Goal: Transaction & Acquisition: Purchase product/service

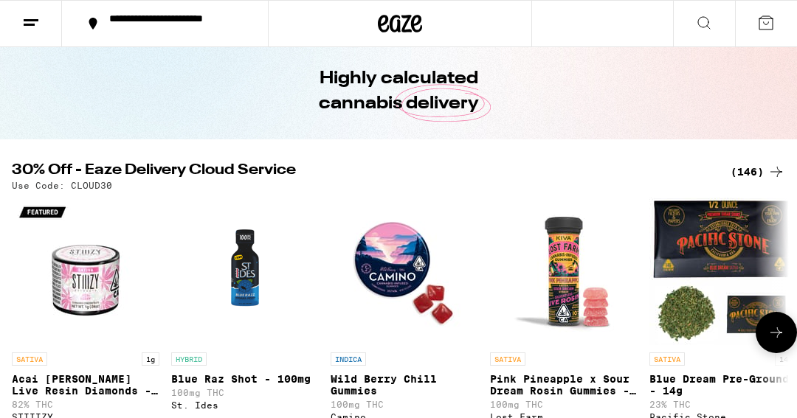
scroll to position [94, 0]
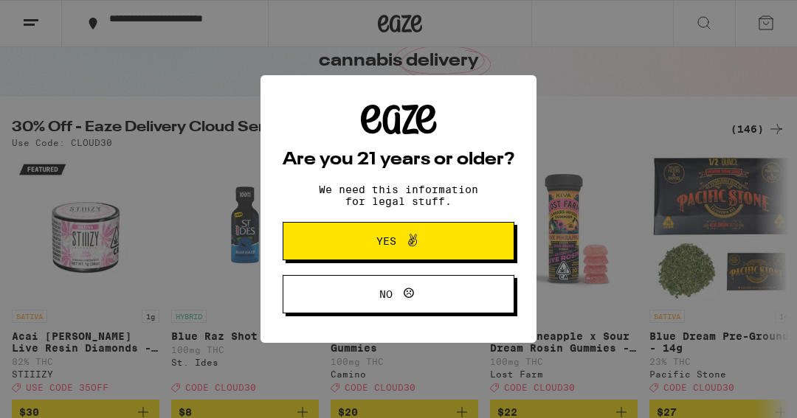
click at [455, 249] on button "Yes" at bounding box center [399, 241] width 232 height 38
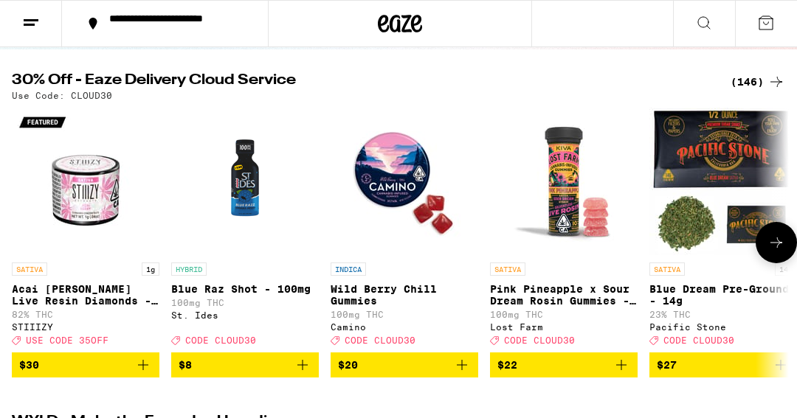
scroll to position [169, 0]
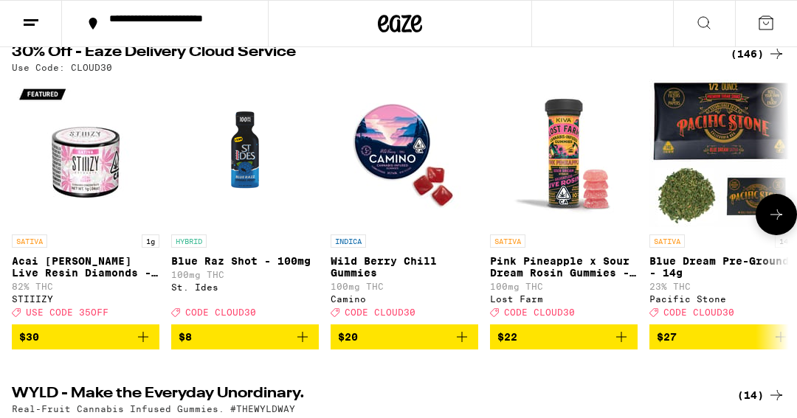
click at [768, 221] on icon at bounding box center [777, 215] width 18 height 18
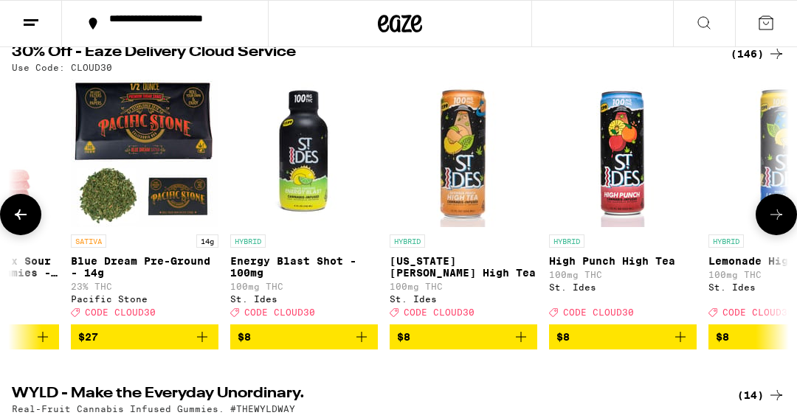
scroll to position [0, 613]
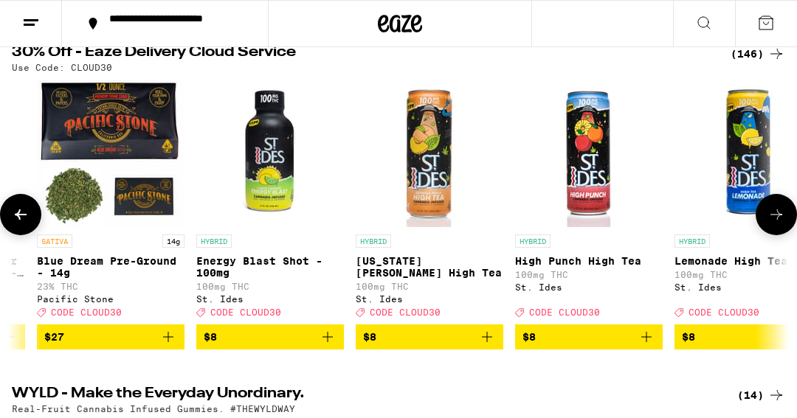
click at [782, 232] on button at bounding box center [776, 214] width 41 height 41
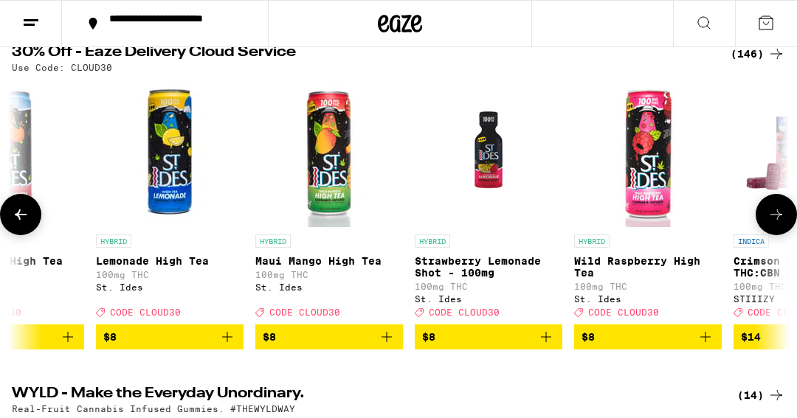
scroll to position [0, 1225]
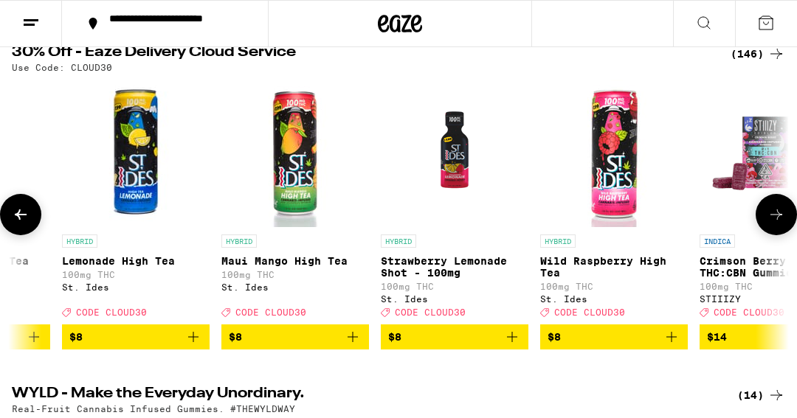
click at [782, 232] on button at bounding box center [776, 214] width 41 height 41
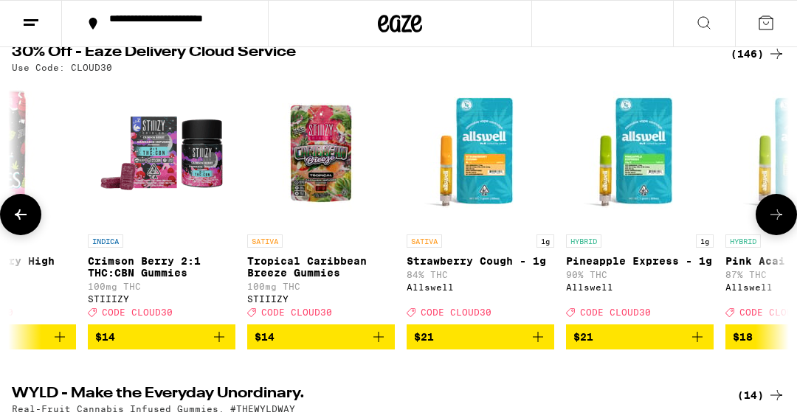
scroll to position [0, 1838]
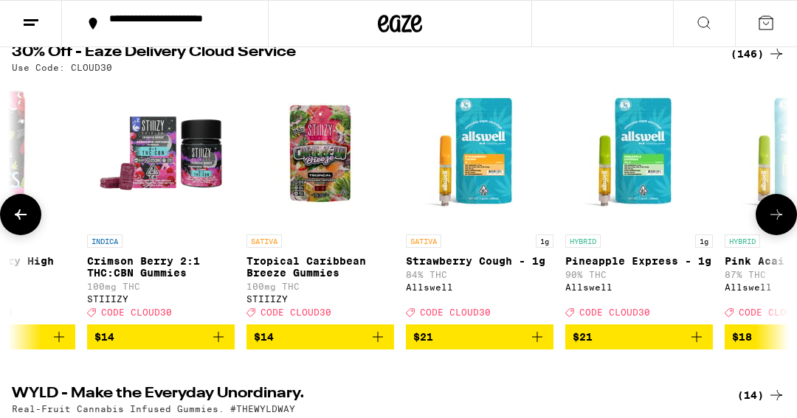
click at [21, 215] on icon at bounding box center [21, 215] width 18 height 18
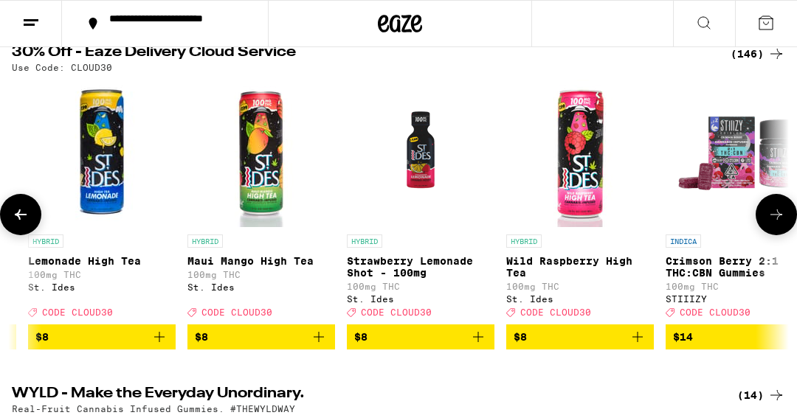
scroll to position [0, 1225]
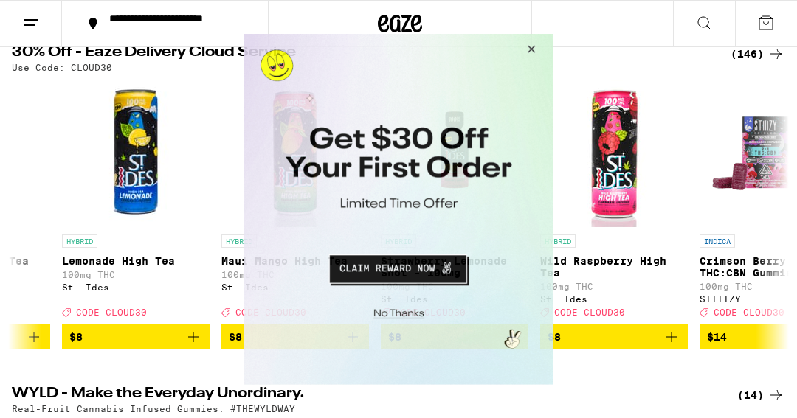
click at [534, 45] on button "Close Modal" at bounding box center [528, 50] width 40 height 35
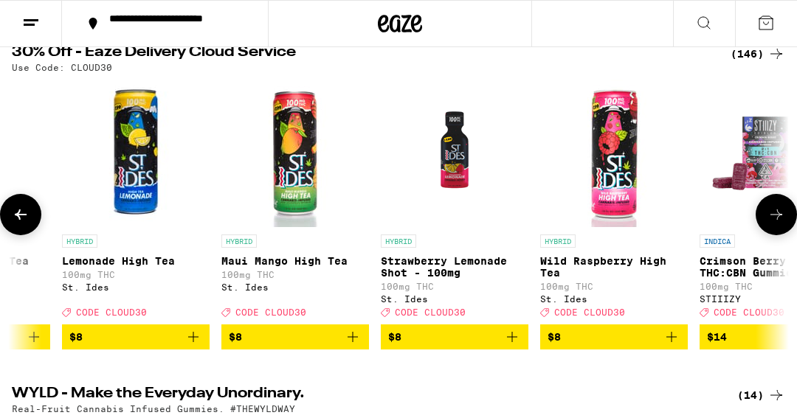
click at [190, 346] on icon "Add to bag" at bounding box center [194, 337] width 18 height 18
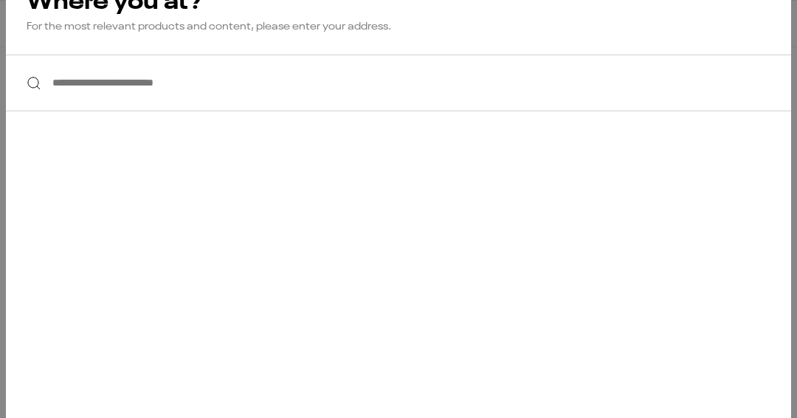
click at [71, 81] on input "**********" at bounding box center [398, 83] width 785 height 57
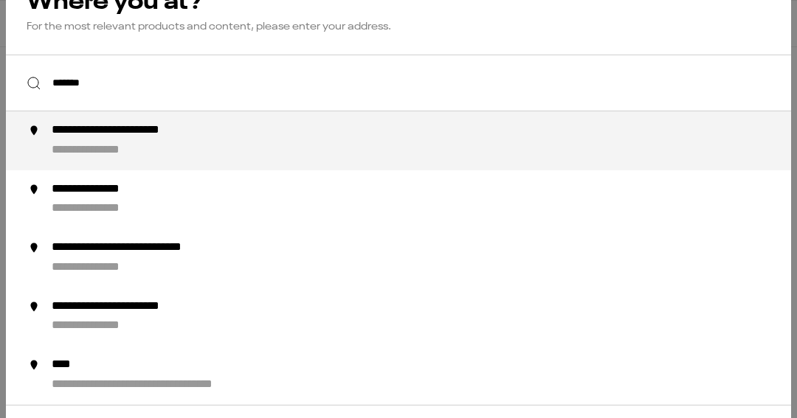
click at [97, 153] on div "**********" at bounding box center [109, 149] width 114 height 15
type input "**********"
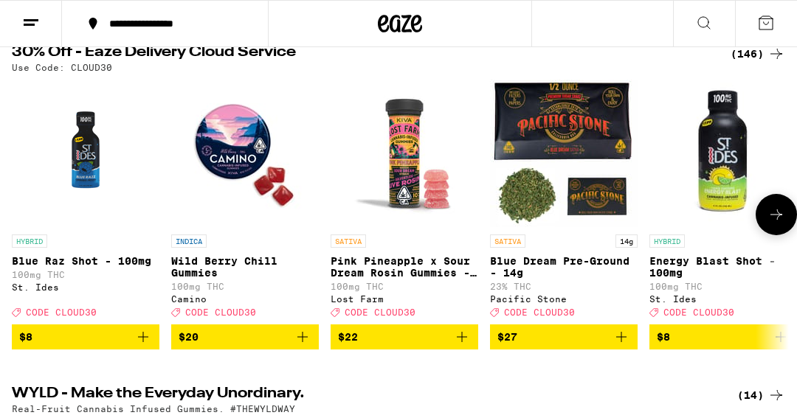
click at [777, 224] on icon at bounding box center [777, 215] width 18 height 18
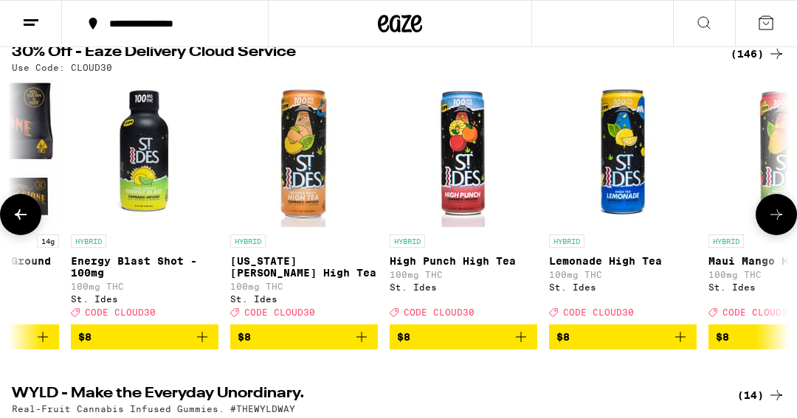
scroll to position [0, 613]
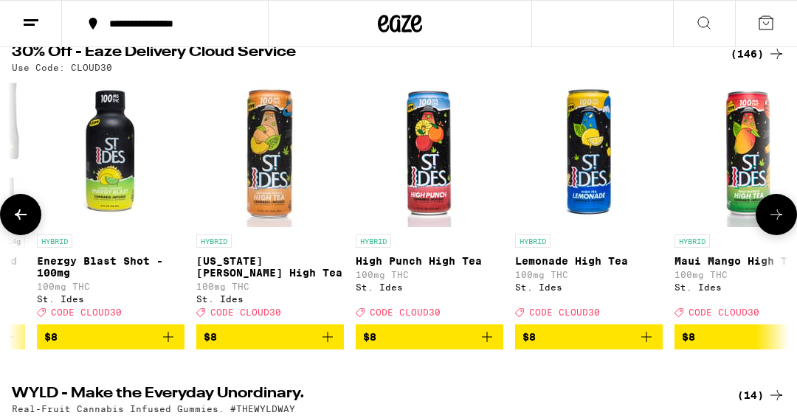
click at [325, 346] on icon "Add to bag" at bounding box center [328, 337] width 18 height 18
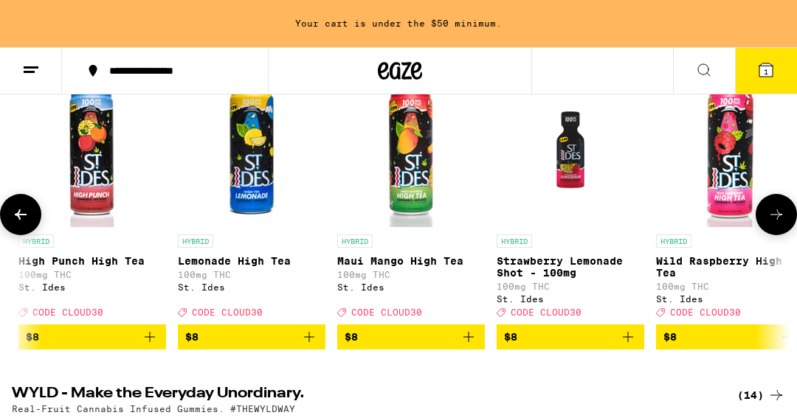
scroll to position [0, 937]
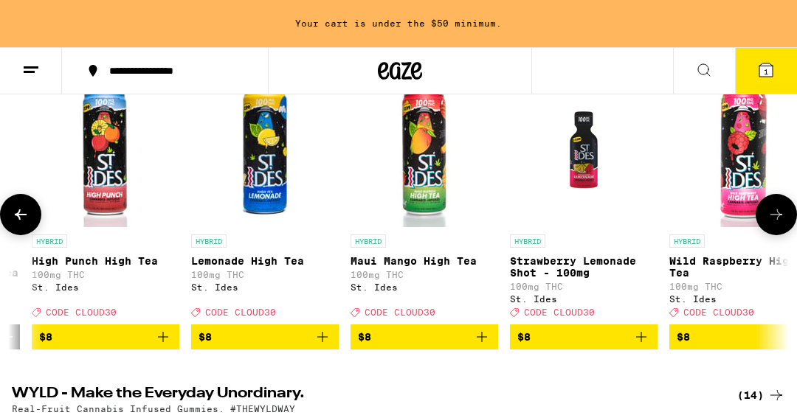
click at [328, 346] on icon "Add to bag" at bounding box center [323, 337] width 18 height 18
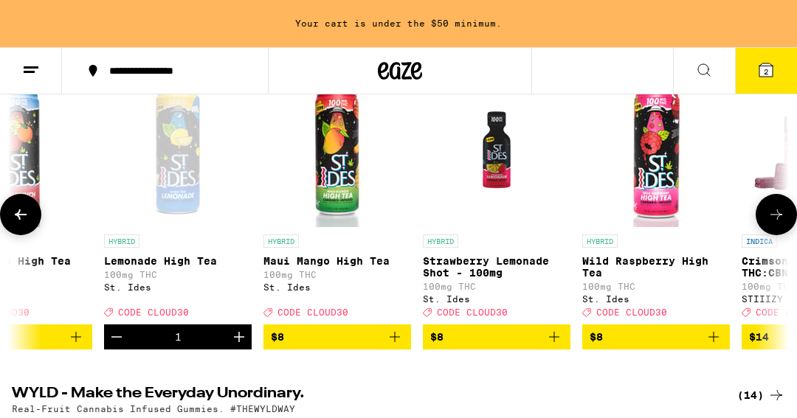
scroll to position [0, 1100]
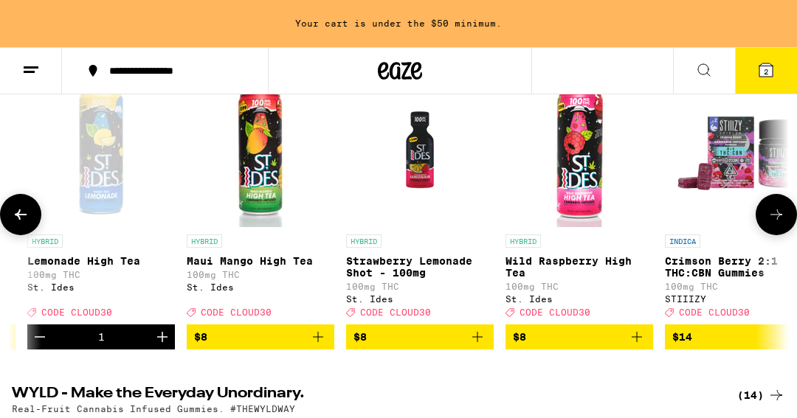
click at [638, 346] on icon "Add to bag" at bounding box center [637, 337] width 18 height 18
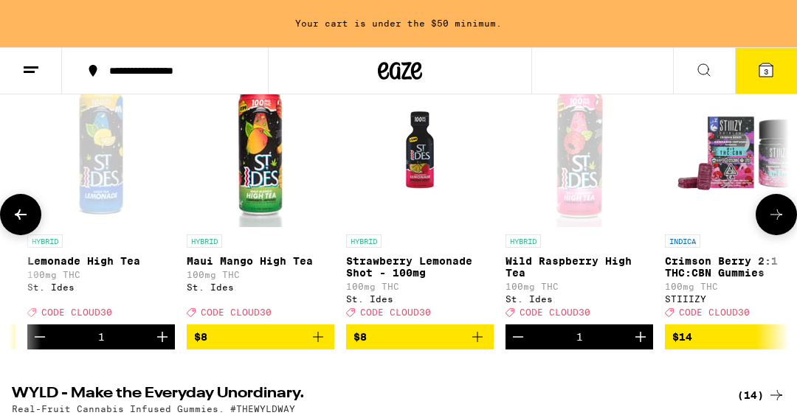
click at [479, 346] on icon "Add to bag" at bounding box center [478, 337] width 18 height 18
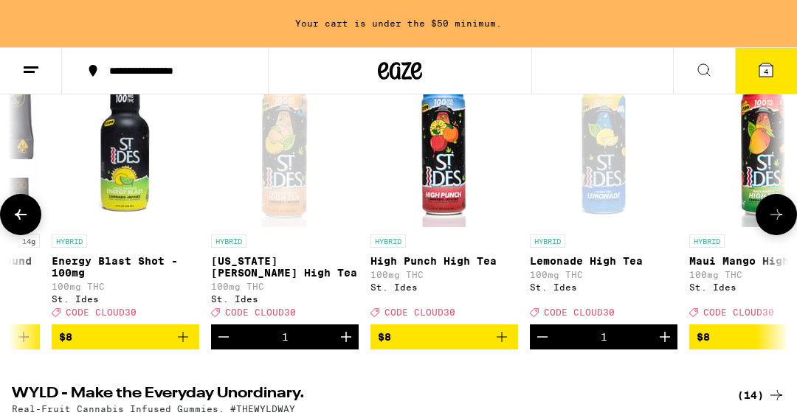
scroll to position [0, 596]
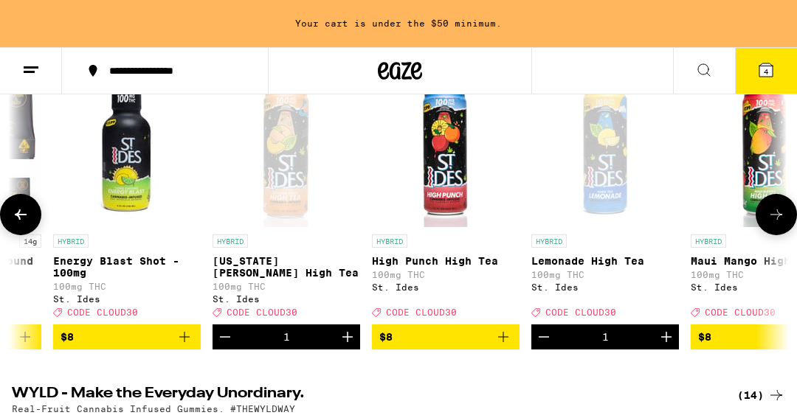
click at [190, 345] on icon "Add to bag" at bounding box center [185, 337] width 18 height 18
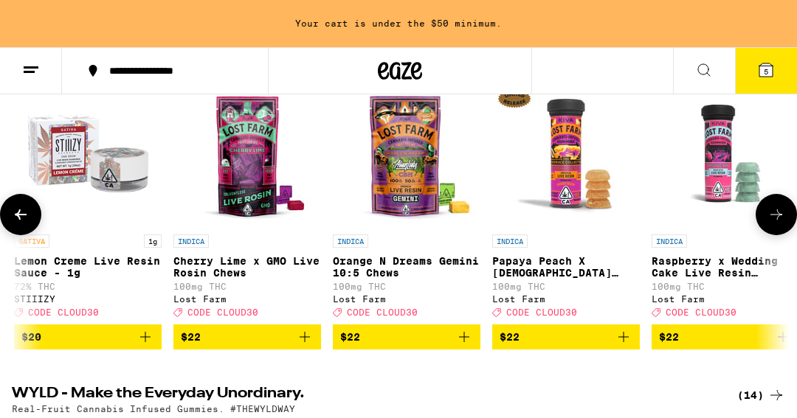
scroll to position [0, 5261]
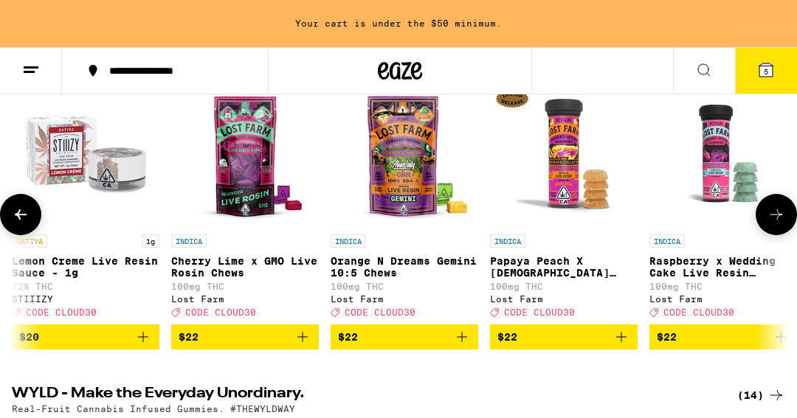
click at [779, 224] on icon at bounding box center [777, 215] width 18 height 18
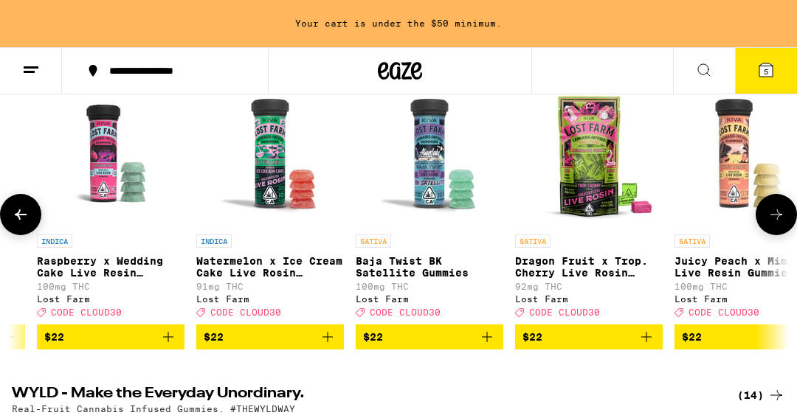
click at [779, 224] on icon at bounding box center [777, 215] width 18 height 18
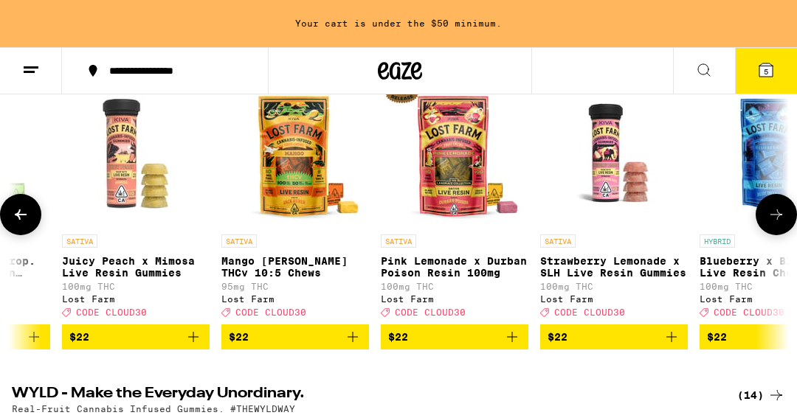
click at [779, 224] on icon at bounding box center [777, 215] width 18 height 18
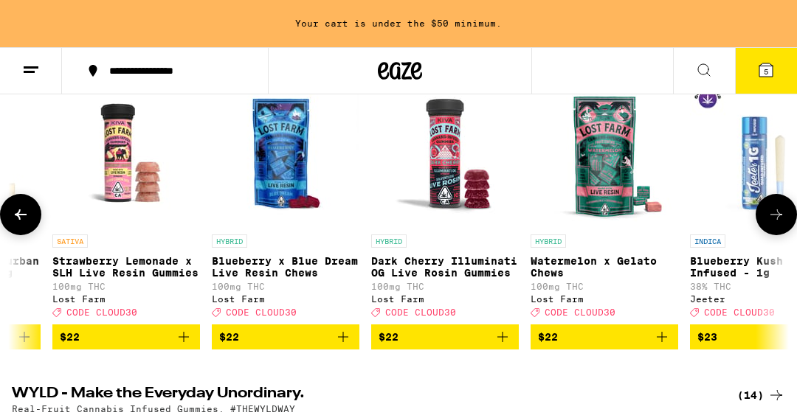
scroll to position [0, 7098]
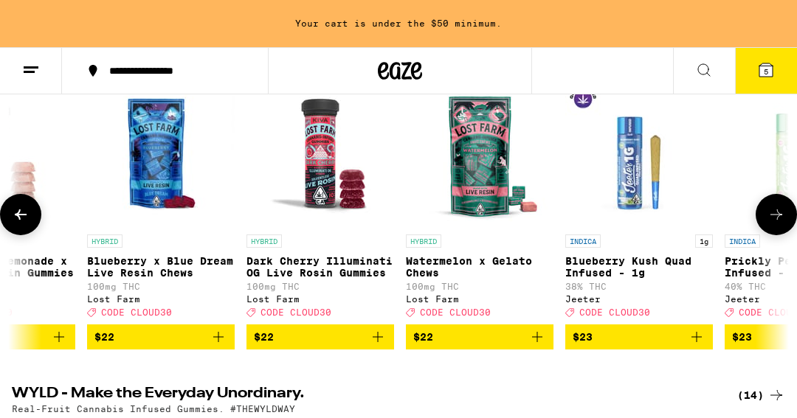
click at [779, 224] on icon at bounding box center [777, 215] width 18 height 18
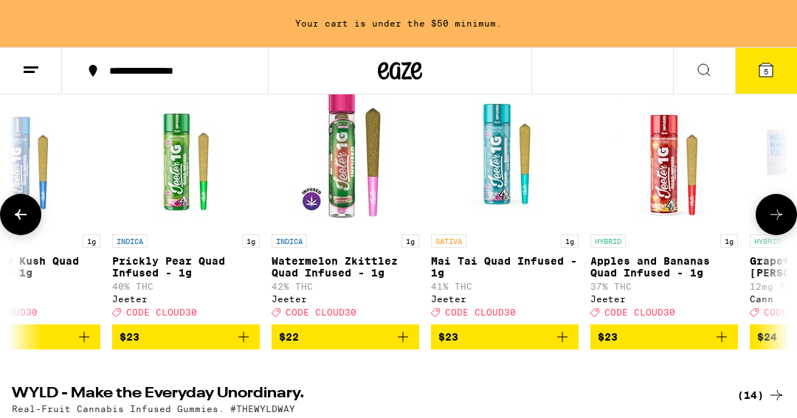
click at [779, 224] on icon at bounding box center [777, 215] width 18 height 18
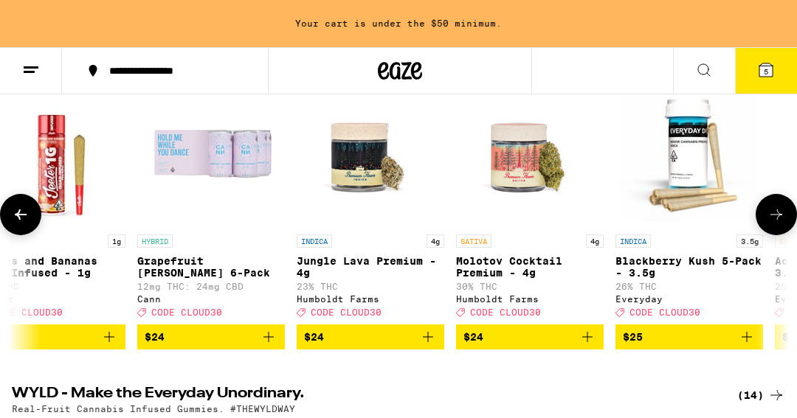
click at [779, 224] on icon at bounding box center [777, 215] width 18 height 18
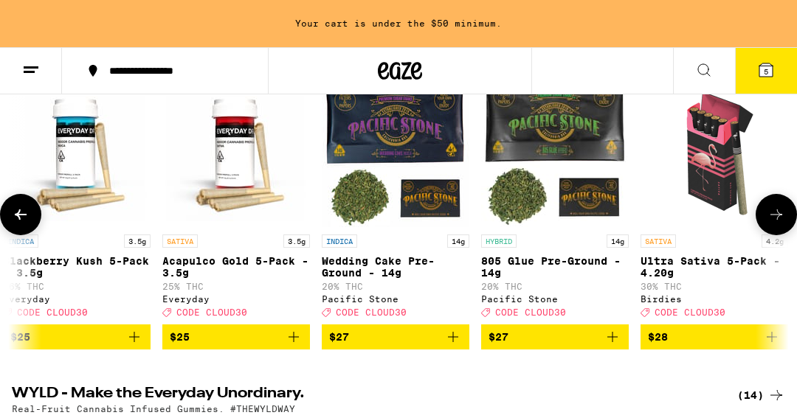
click at [779, 224] on icon at bounding box center [777, 215] width 18 height 18
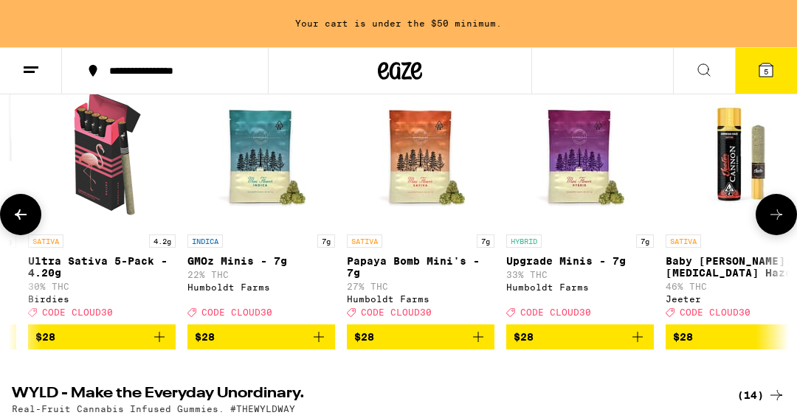
click at [779, 224] on icon at bounding box center [777, 215] width 18 height 18
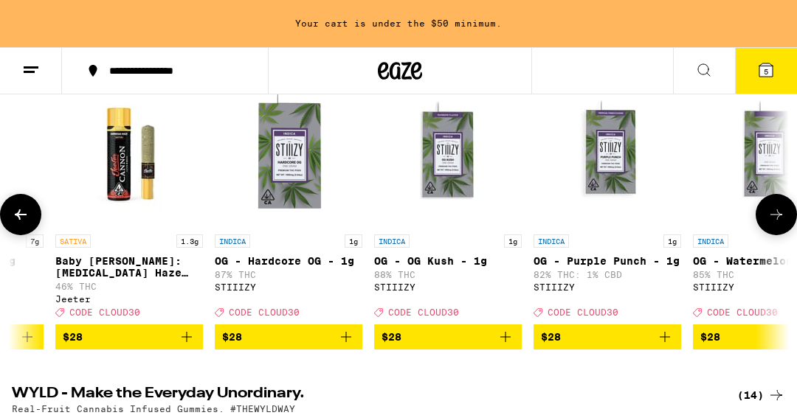
scroll to position [0, 10161]
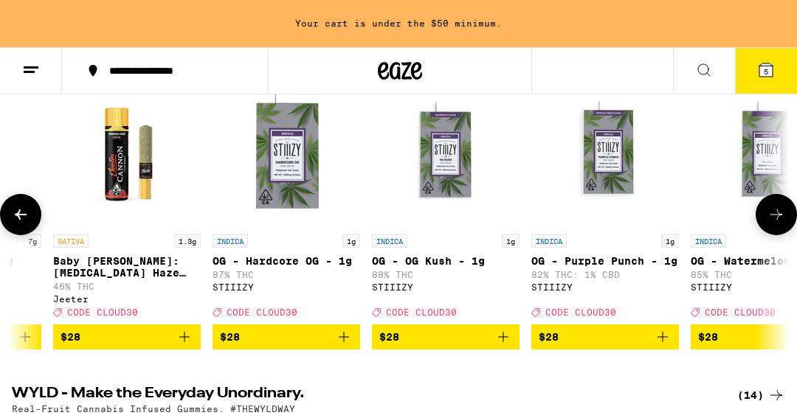
click at [776, 235] on button at bounding box center [776, 214] width 41 height 41
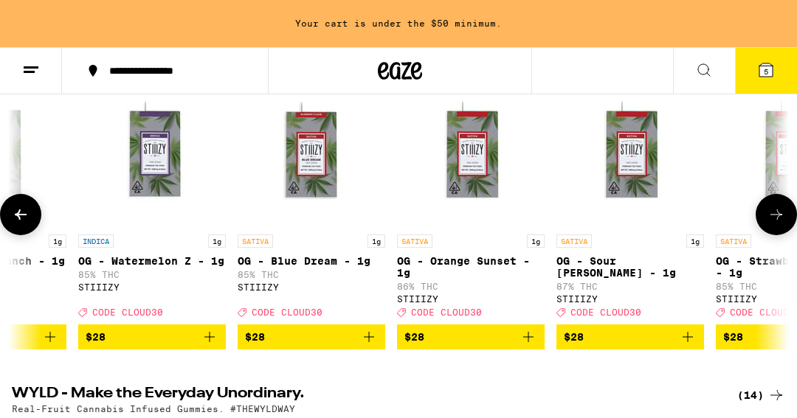
click at [776, 235] on button at bounding box center [776, 214] width 41 height 41
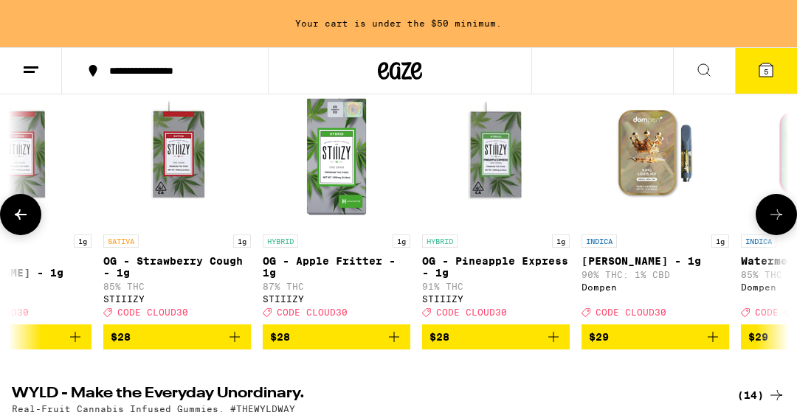
click at [776, 235] on button at bounding box center [776, 214] width 41 height 41
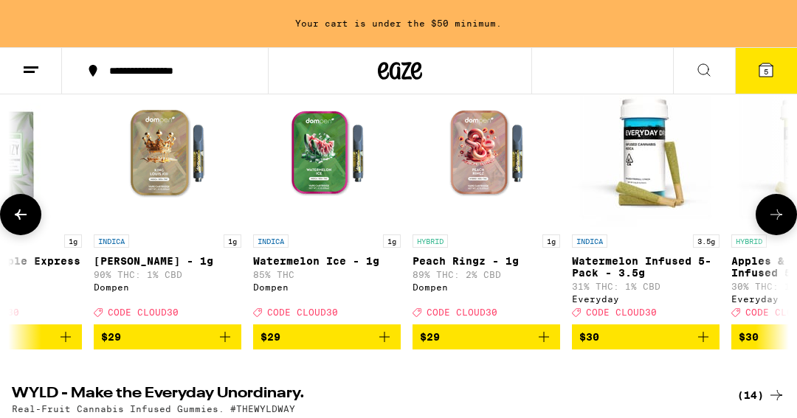
scroll to position [0, 11999]
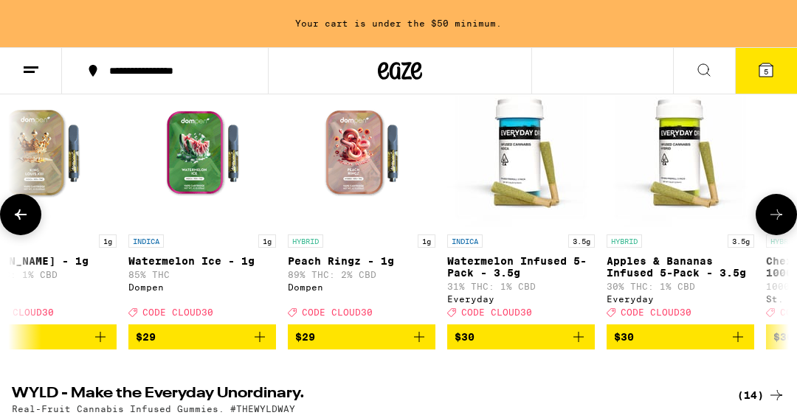
click at [776, 235] on button at bounding box center [776, 214] width 41 height 41
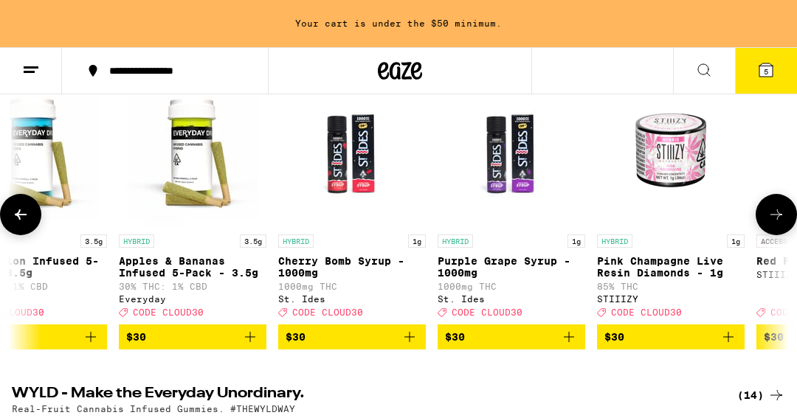
scroll to position [0, 12611]
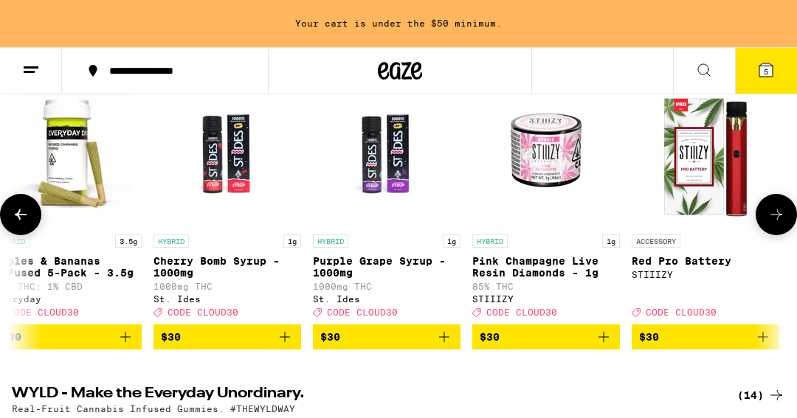
click at [290, 346] on icon "Add to bag" at bounding box center [285, 337] width 18 height 18
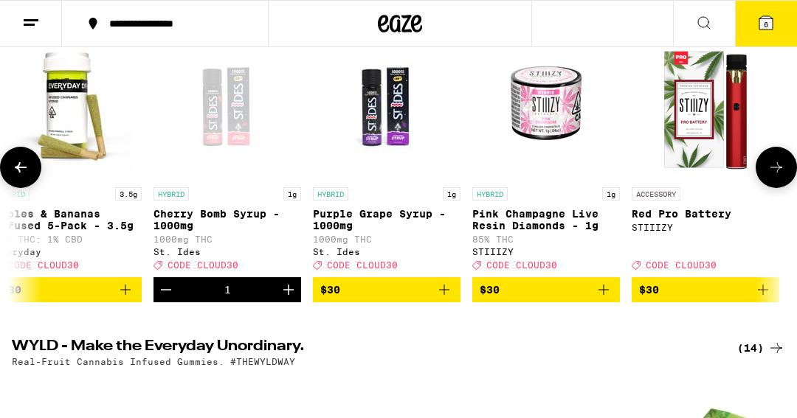
scroll to position [169, 0]
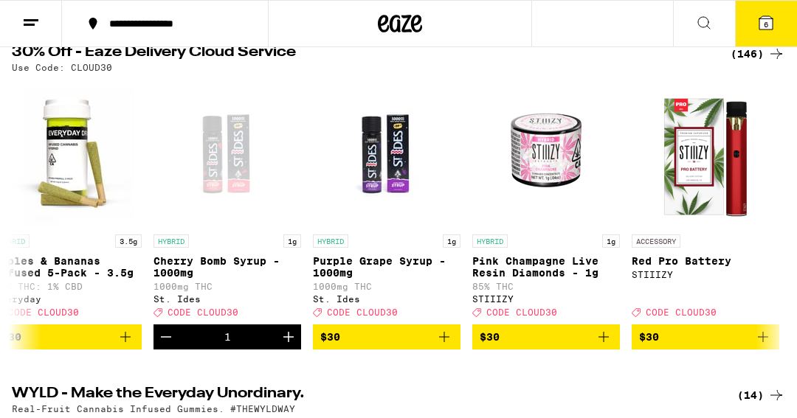
click at [774, 18] on icon at bounding box center [766, 23] width 18 height 18
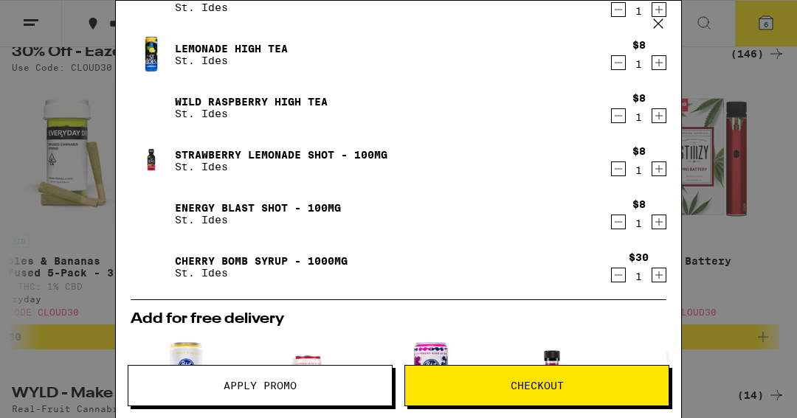
scroll to position [368, 0]
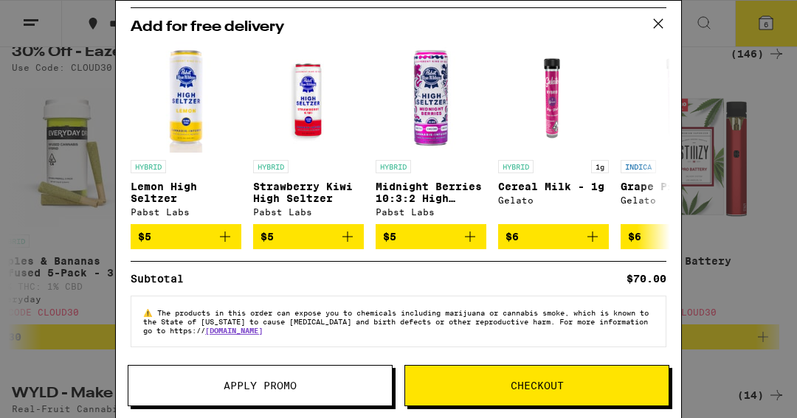
click at [297, 386] on span "Apply Promo" at bounding box center [259, 386] width 263 height 10
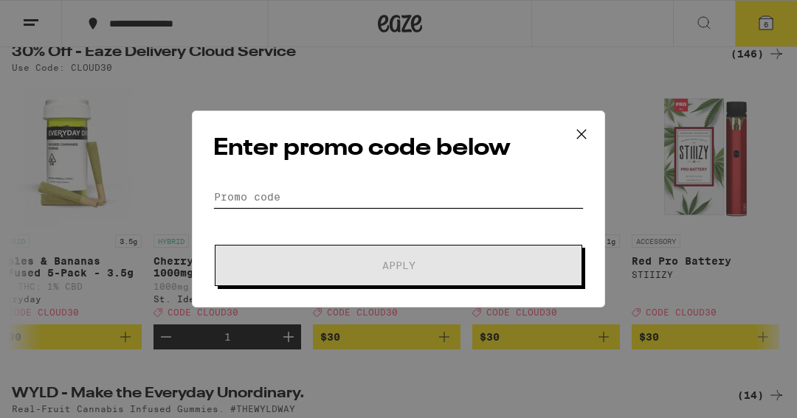
click at [361, 196] on input "Promo Code" at bounding box center [398, 197] width 370 height 22
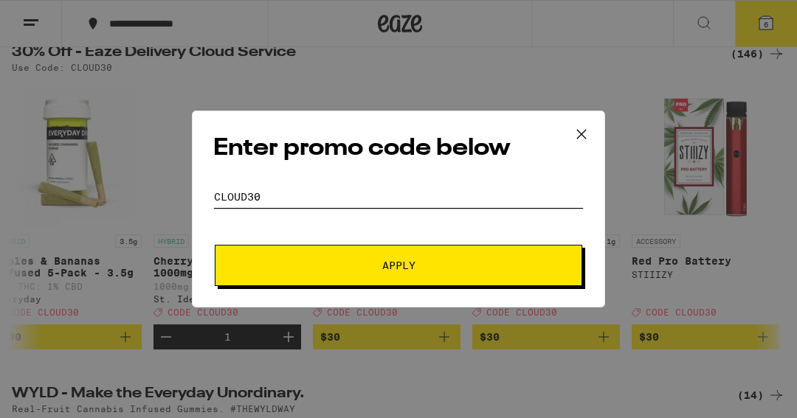
type input "CLOUD30"
click at [426, 274] on button "Apply" at bounding box center [399, 265] width 368 height 41
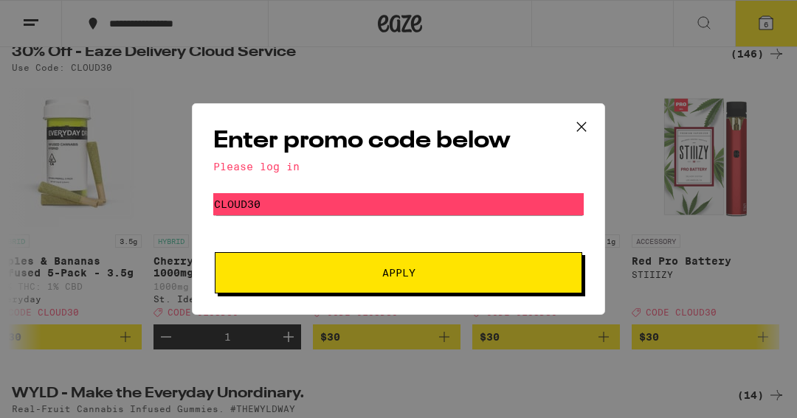
click at [578, 130] on icon at bounding box center [581, 127] width 22 height 22
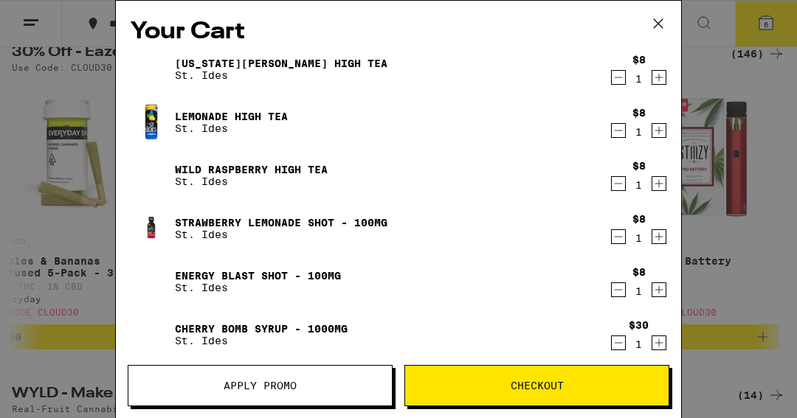
click at [652, 23] on icon at bounding box center [658, 24] width 22 height 22
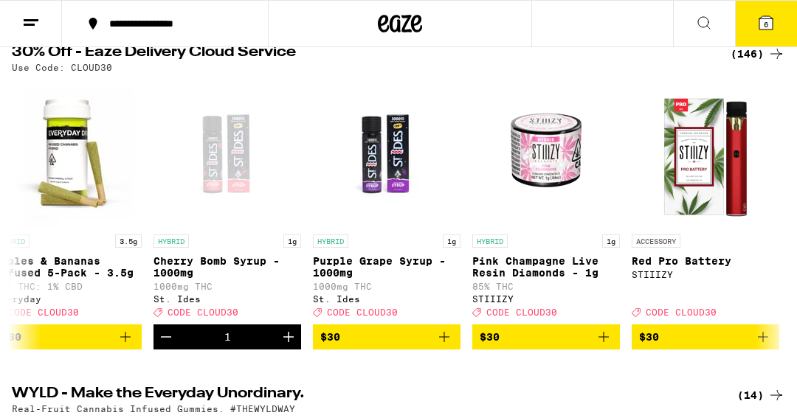
click at [30, 21] on icon at bounding box center [31, 23] width 18 height 18
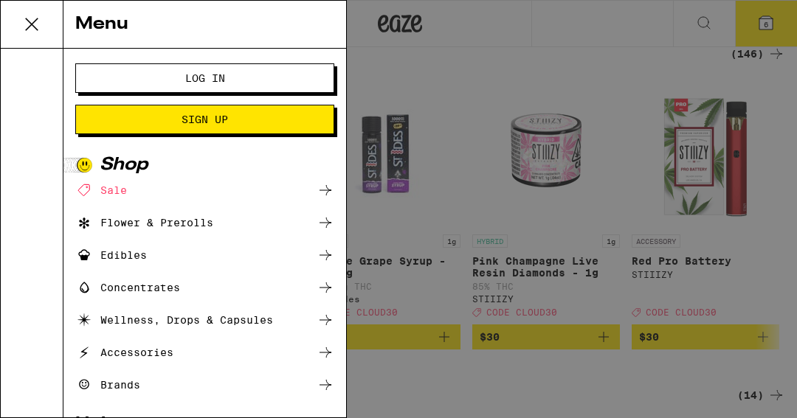
click at [156, 75] on span "Log In" at bounding box center [204, 78] width 139 height 10
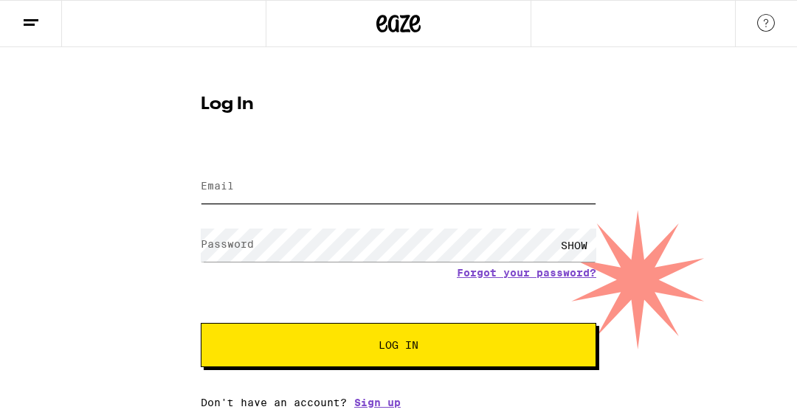
click at [283, 182] on input "Email" at bounding box center [399, 186] width 396 height 33
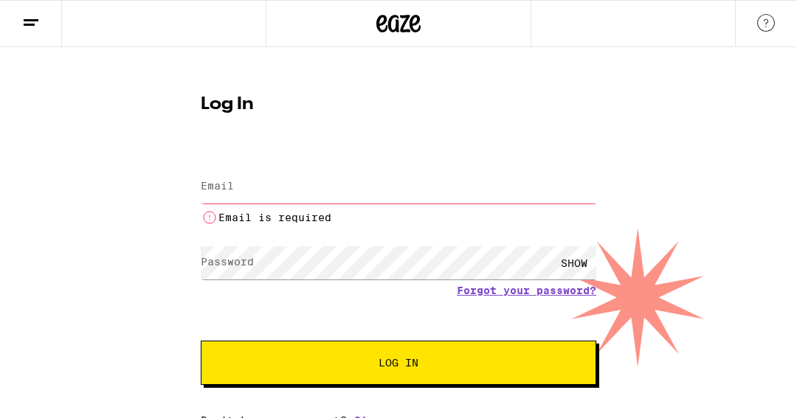
type input "[PERSON_NAME][EMAIL_ADDRESS][PERSON_NAME][DOMAIN_NAME]"
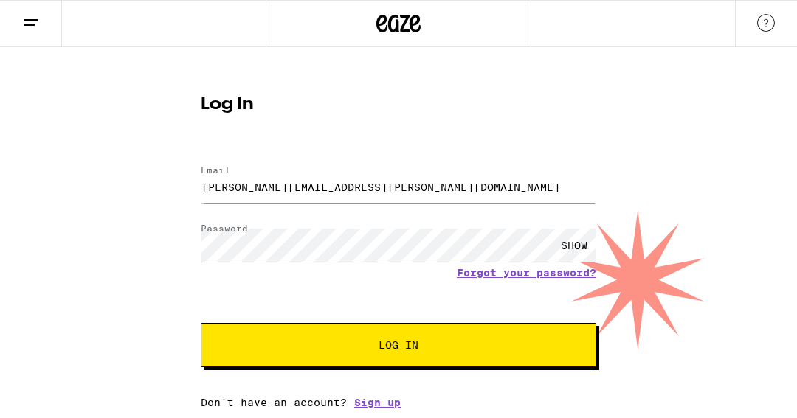
click at [373, 341] on button "Log In" at bounding box center [399, 345] width 396 height 44
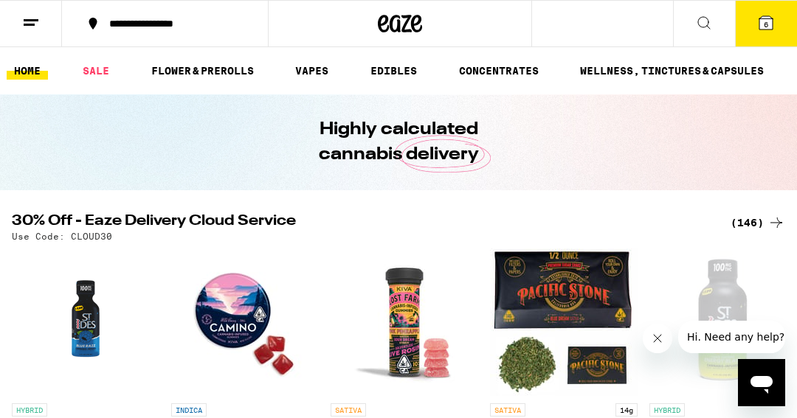
click at [761, 21] on icon at bounding box center [765, 22] width 13 height 13
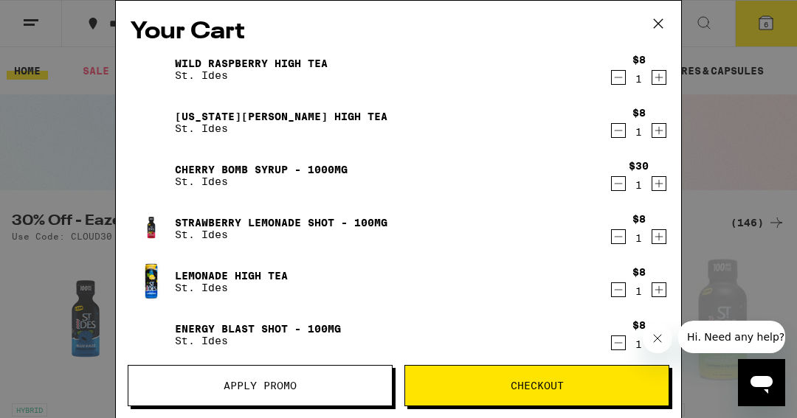
click at [297, 378] on button "Apply Promo" at bounding box center [260, 385] width 265 height 41
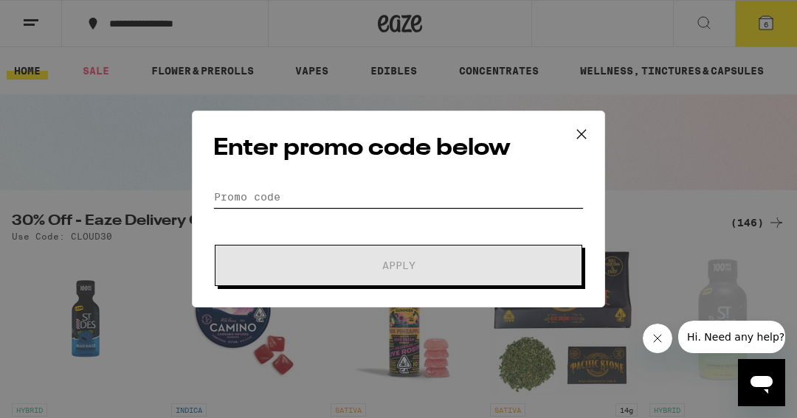
click at [382, 193] on input "Promo Code" at bounding box center [398, 197] width 370 height 22
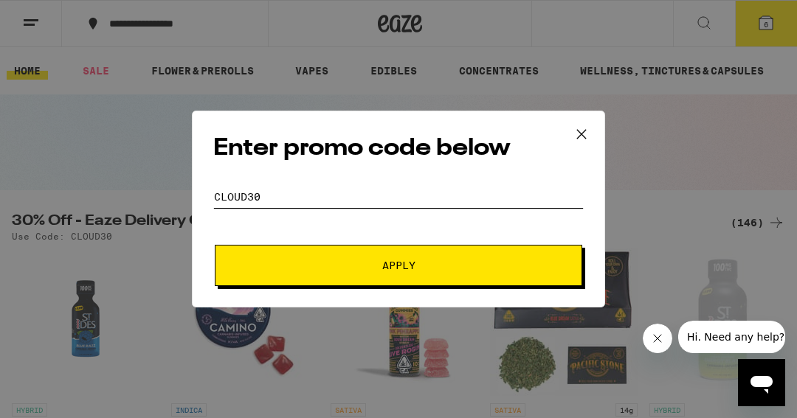
type input "CLOUD30"
click at [463, 266] on span "Apply" at bounding box center [399, 266] width 266 height 10
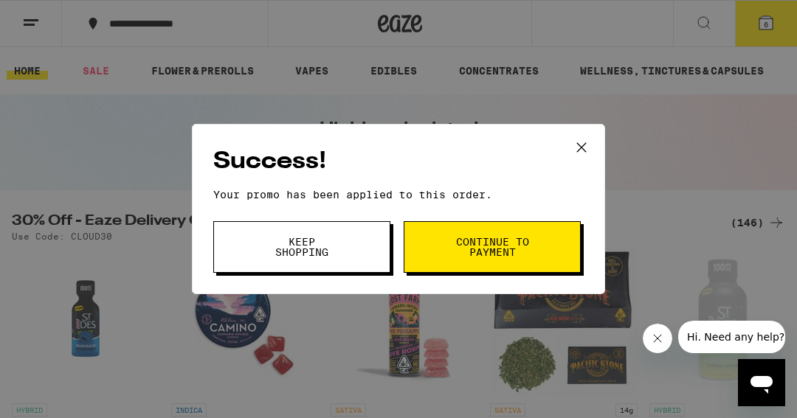
click at [482, 251] on span "Continue to payment" at bounding box center [492, 247] width 75 height 21
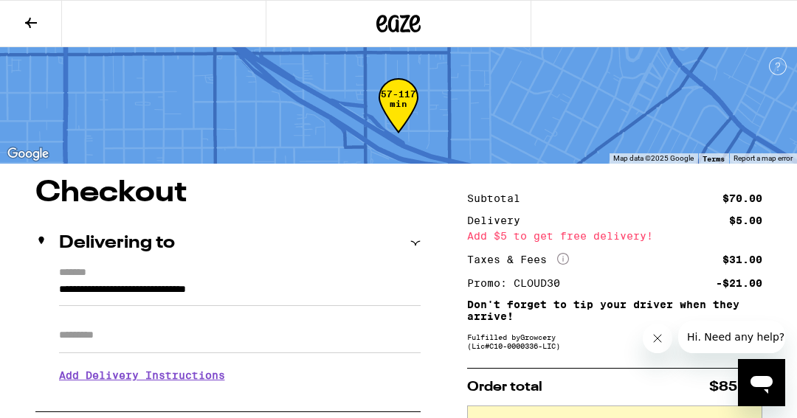
click at [29, 22] on icon at bounding box center [31, 23] width 12 height 10
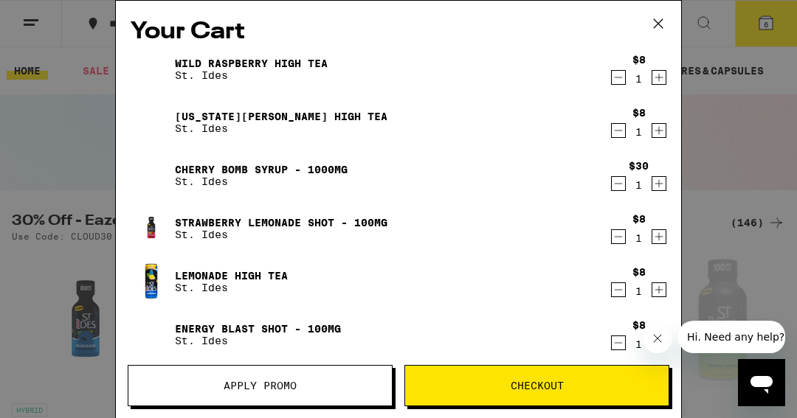
click at [659, 289] on icon "Increment" at bounding box center [659, 290] width 8 height 8
click at [337, 386] on span "Apply Promo" at bounding box center [259, 386] width 263 height 10
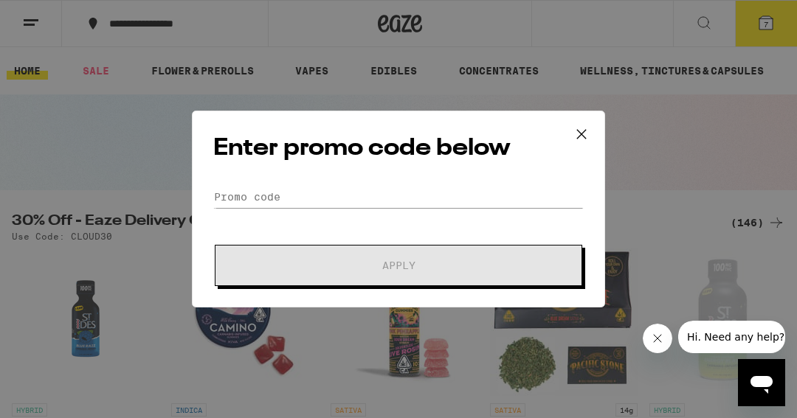
click at [584, 127] on icon at bounding box center [581, 134] width 22 height 22
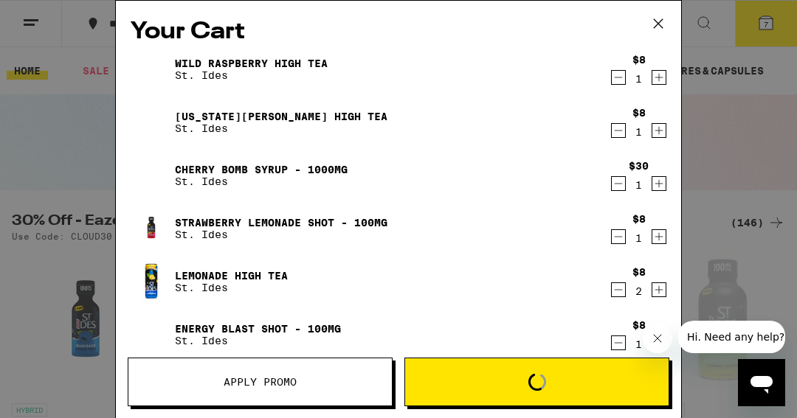
click at [580, 134] on div "Your Cart Wild Raspberry High Tea St. Ides $8 1 [US_STATE][PERSON_NAME] High Te…" at bounding box center [398, 209] width 797 height 418
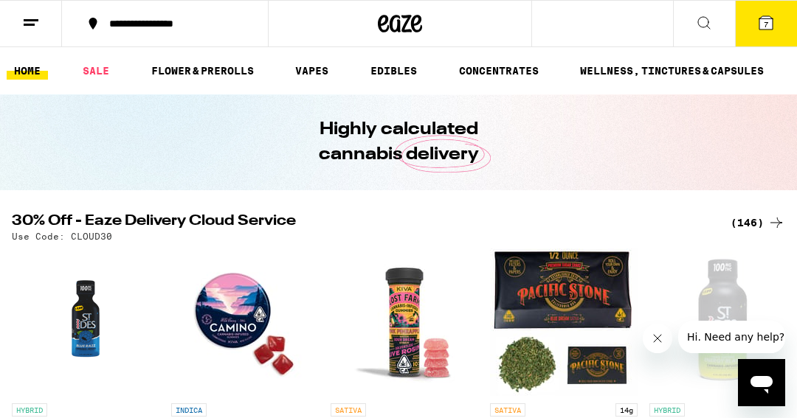
click at [759, 20] on icon at bounding box center [766, 23] width 18 height 18
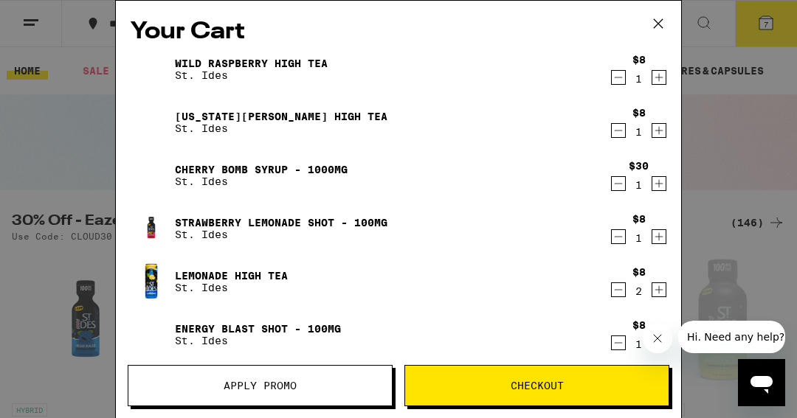
click at [536, 389] on span "Checkout" at bounding box center [537, 386] width 53 height 10
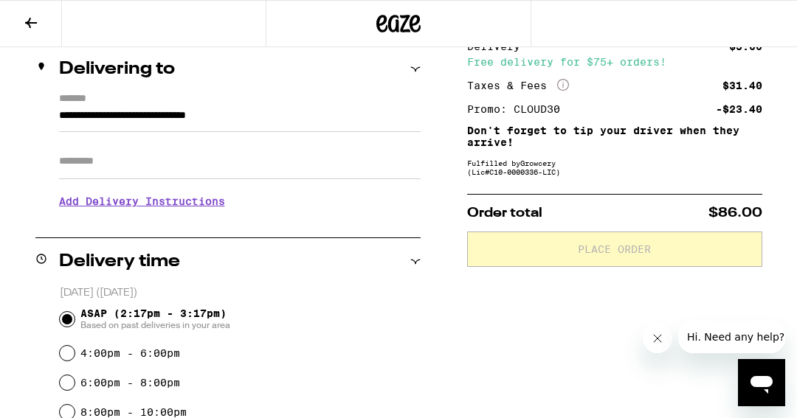
scroll to position [175, 0]
click at [228, 170] on input "Apt/Suite" at bounding box center [240, 160] width 362 height 35
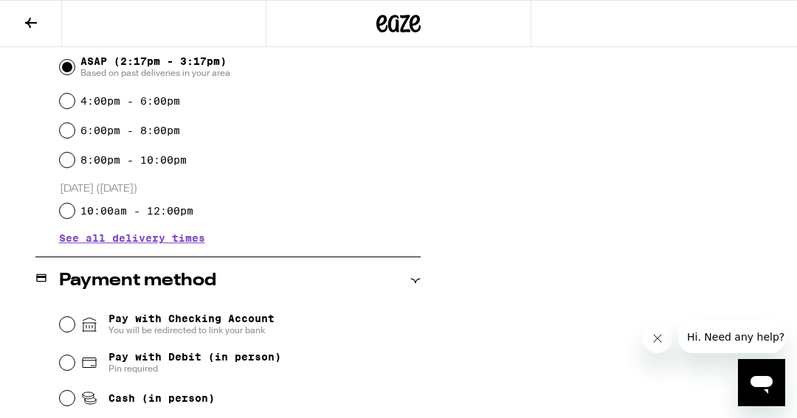
scroll to position [531, 0]
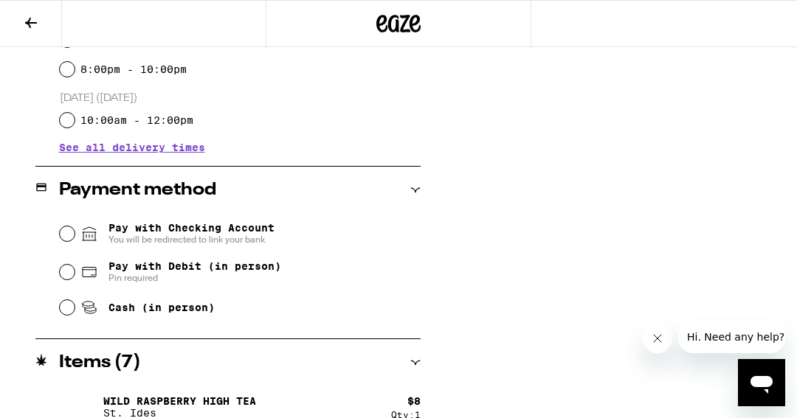
type input "******"
click at [72, 279] on input "Pay with Debit (in person) Pin required" at bounding box center [67, 272] width 15 height 15
radio input "true"
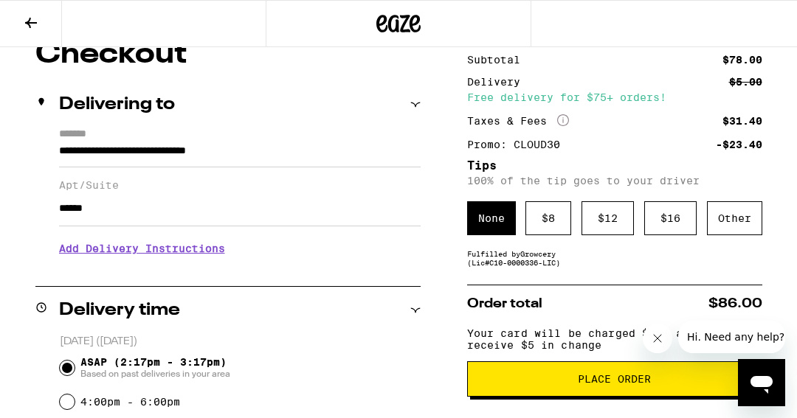
scroll to position [136, 0]
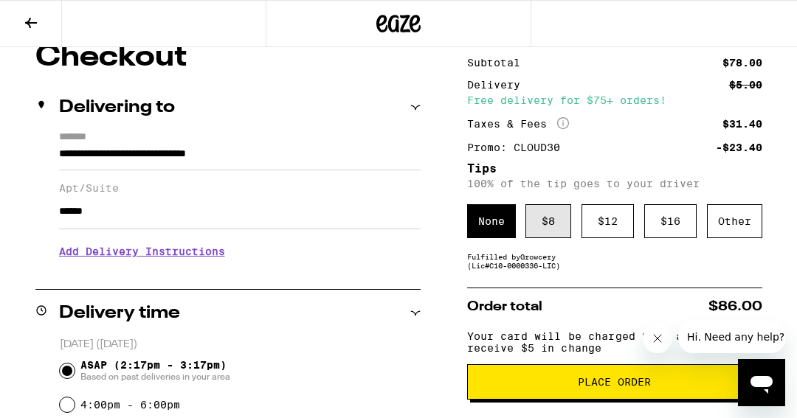
click at [554, 231] on div "$ 8" at bounding box center [548, 221] width 46 height 34
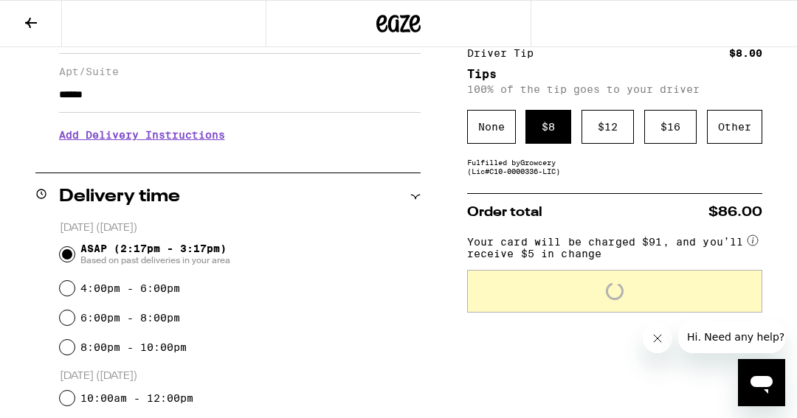
scroll to position [257, 0]
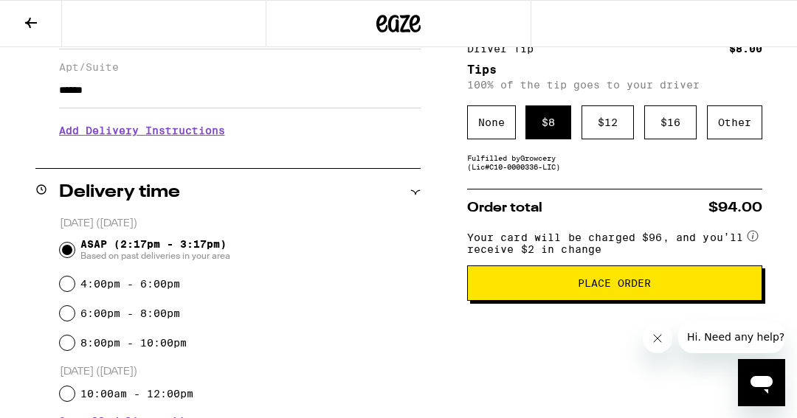
click at [599, 301] on button "Place Order" at bounding box center [614, 283] width 295 height 35
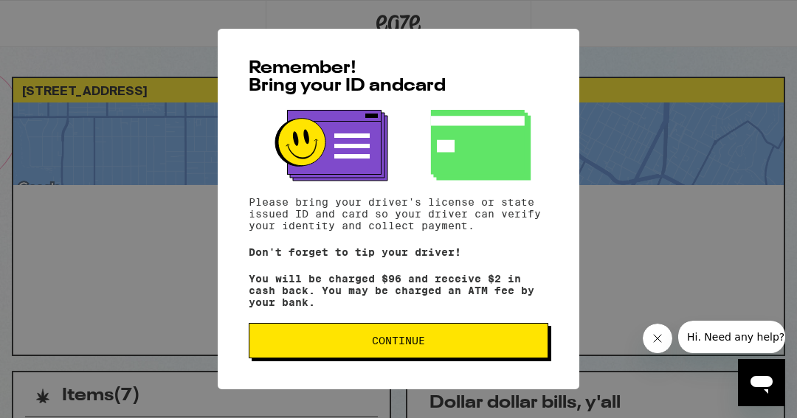
click at [415, 346] on span "Continue" at bounding box center [398, 341] width 53 height 10
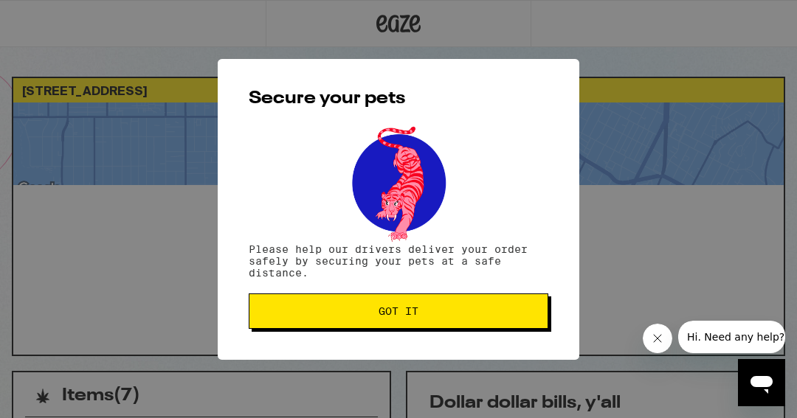
click at [431, 320] on button "Got it" at bounding box center [399, 311] width 300 height 35
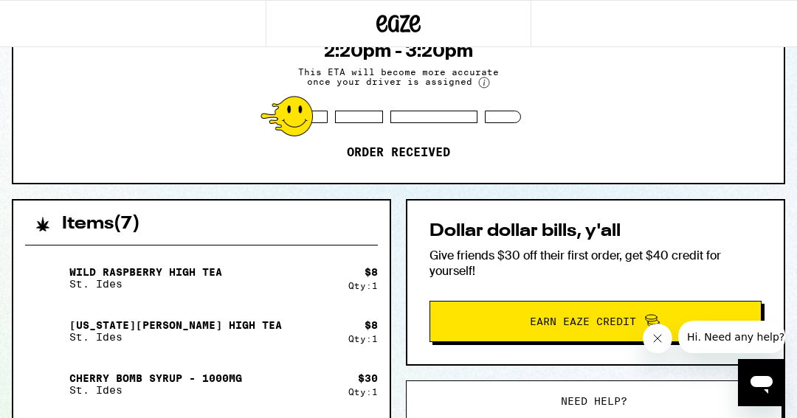
scroll to position [177, 0]
